Goal: Transaction & Acquisition: Book appointment/travel/reservation

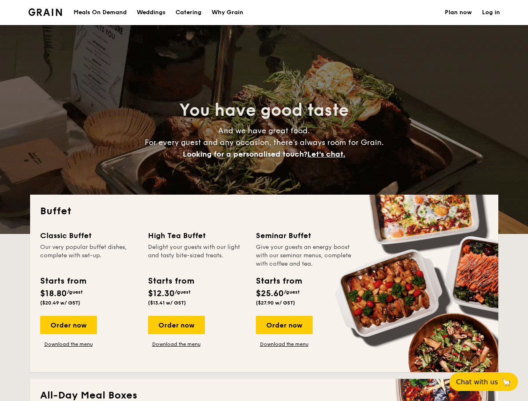
select select
click at [264, 201] on div "Buffet Classic Buffet Our very popular buffet dishes, complete with set-up. Sta…" at bounding box center [264, 284] width 468 height 178
click at [491, 13] on link "Log in" at bounding box center [491, 12] width 18 height 25
click at [328, 154] on span "Let's chat." at bounding box center [326, 154] width 38 height 9
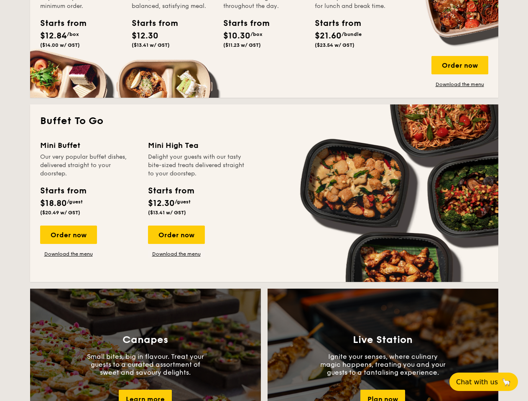
click at [488, 382] on span "Chat with us" at bounding box center [477, 382] width 42 height 8
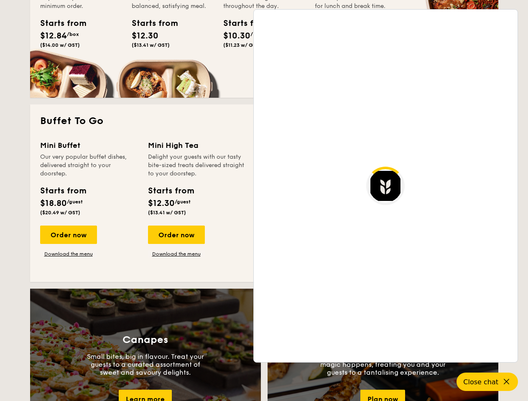
scroll to position [1434, 0]
